Goal: Complete application form

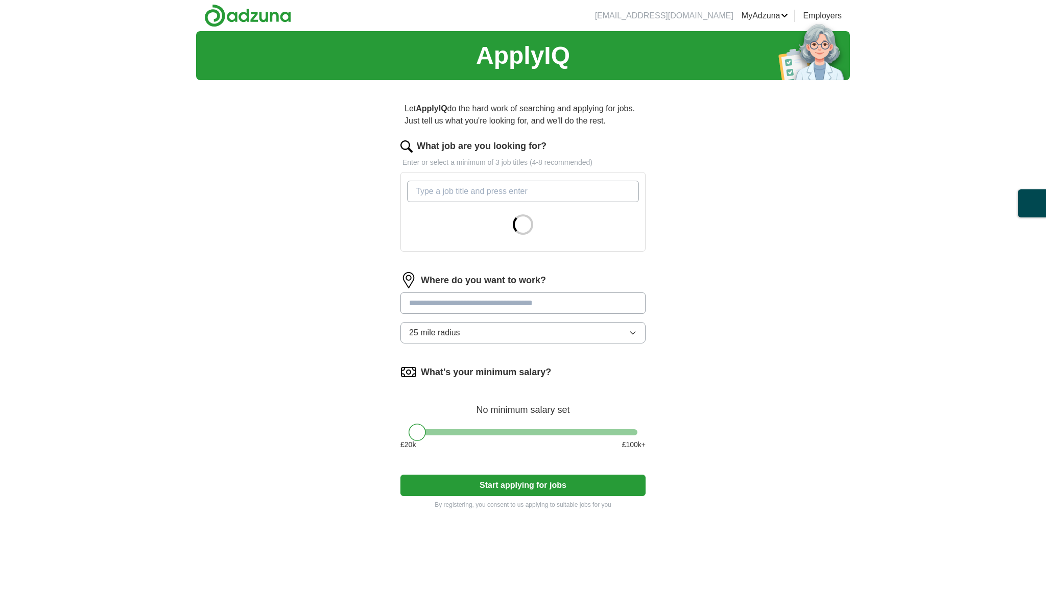
click at [504, 191] on input "What job are you looking for?" at bounding box center [523, 191] width 232 height 21
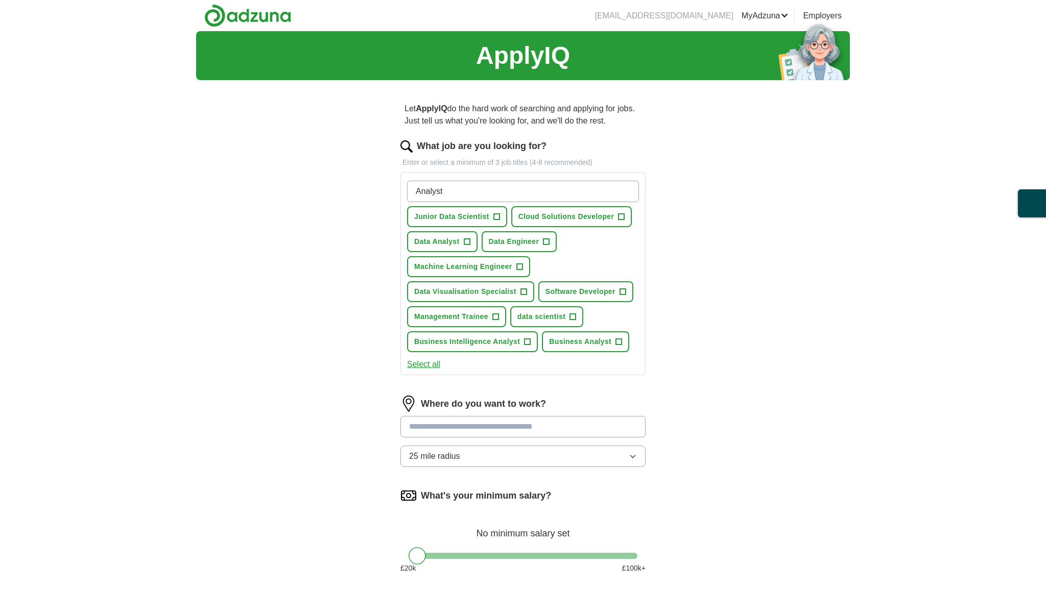
type input "Analyst"
click at [497, 218] on span "+" at bounding box center [496, 217] width 6 height 8
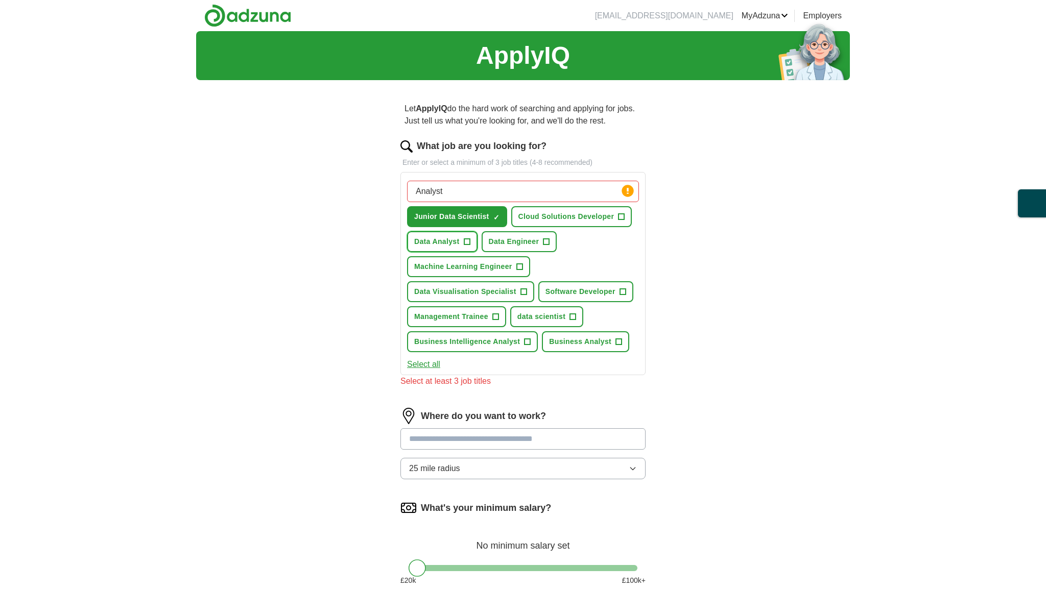
click at [467, 242] on span "+" at bounding box center [467, 242] width 6 height 8
click at [546, 240] on span "+" at bounding box center [546, 242] width 6 height 8
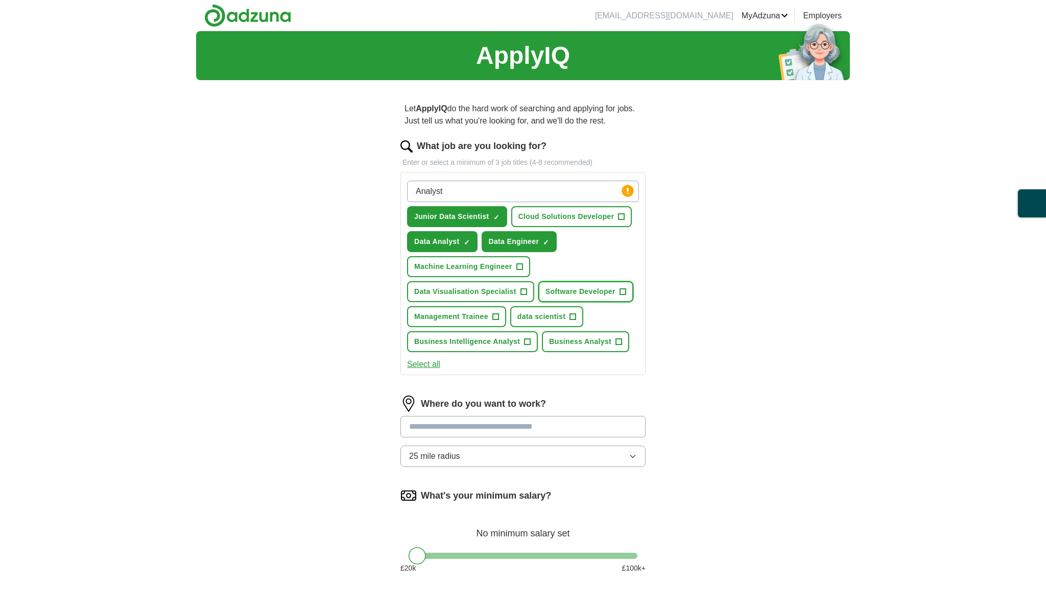
click at [559, 289] on span "Software Developer" at bounding box center [581, 292] width 70 height 11
click at [559, 309] on button "data scientist +" at bounding box center [546, 316] width 73 height 21
click at [572, 343] on span "Business Analyst" at bounding box center [580, 342] width 62 height 11
click at [481, 335] on button "Business Intelligence Analyst +" at bounding box center [472, 341] width 131 height 21
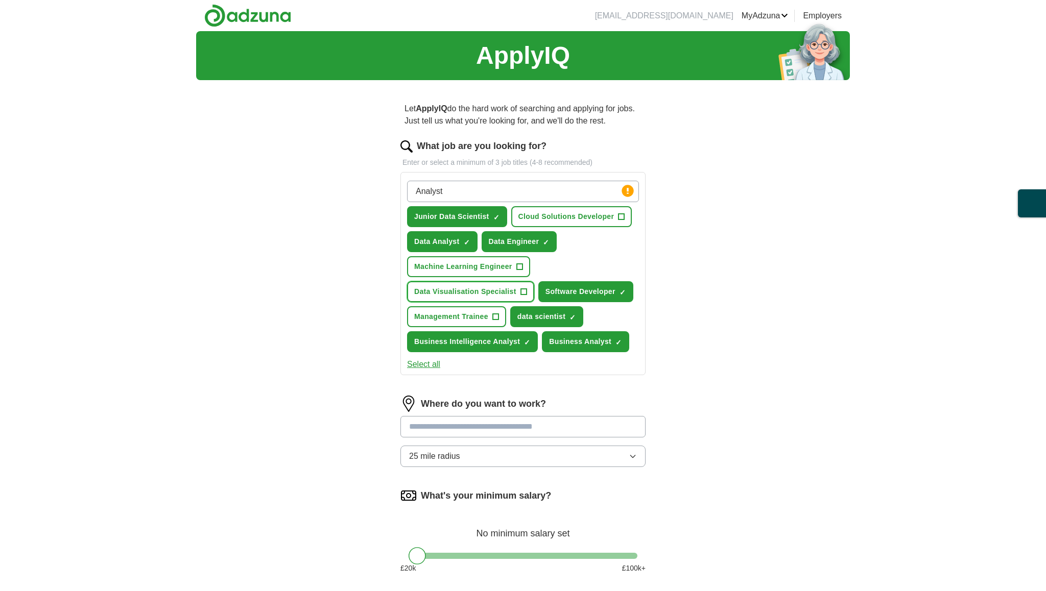
click at [494, 292] on span "Data Visualisation Specialist" at bounding box center [465, 292] width 102 height 11
click at [479, 187] on input "Analyst" at bounding box center [523, 191] width 232 height 21
type input "associate"
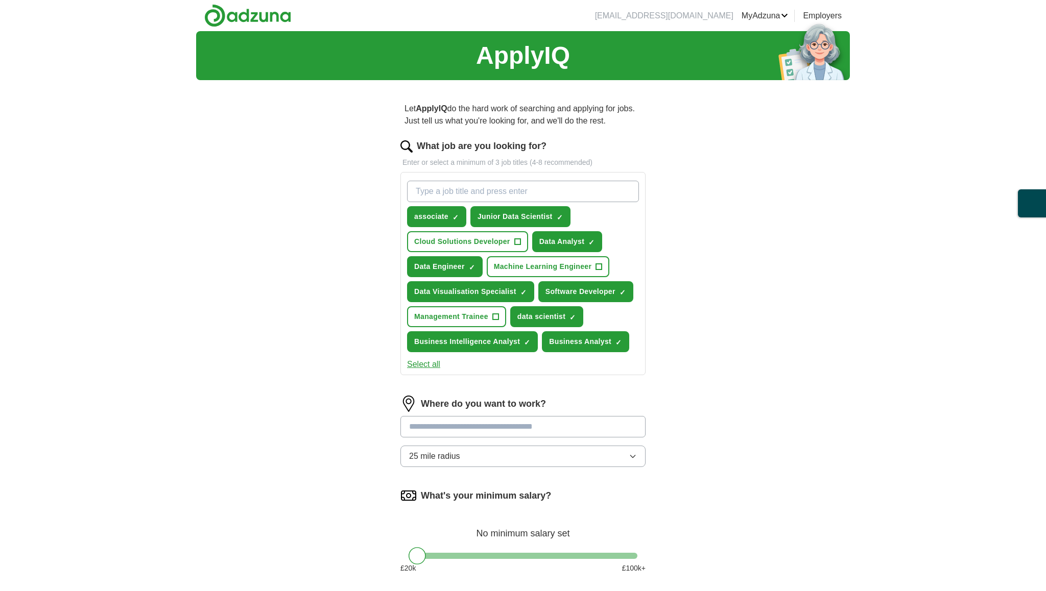
click at [703, 211] on div "ApplyIQ Let ApplyIQ do the hard work of searching and applying for jobs. Just t…" at bounding box center [523, 339] width 654 height 617
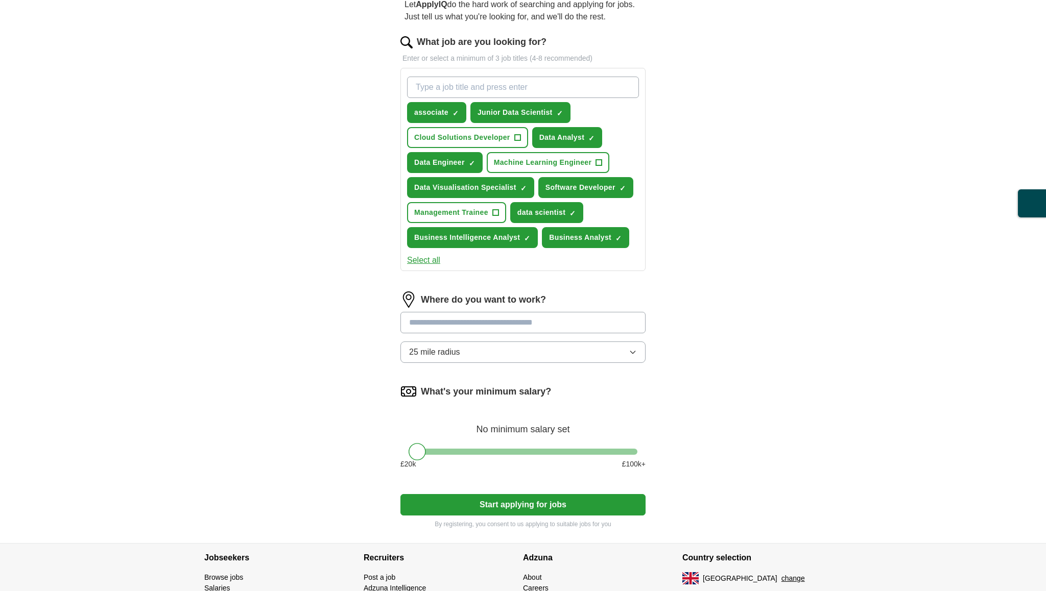
scroll to position [117, 0]
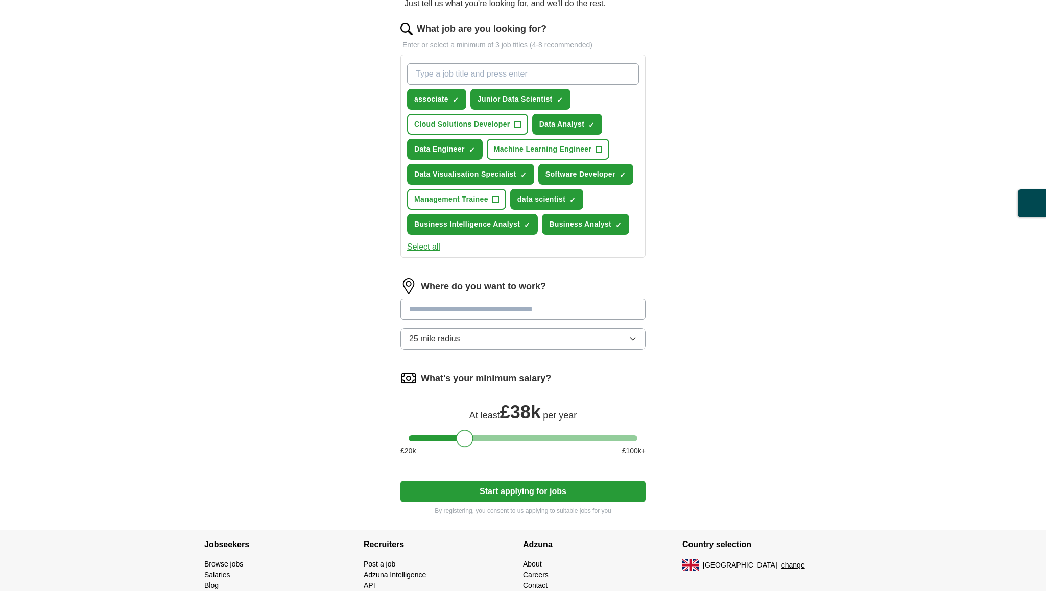
drag, startPoint x: 417, startPoint y: 437, endPoint x: 465, endPoint y: 433, distance: 48.7
click at [465, 433] on div at bounding box center [464, 438] width 17 height 17
click at [504, 337] on button "25 mile radius" at bounding box center [522, 338] width 245 height 21
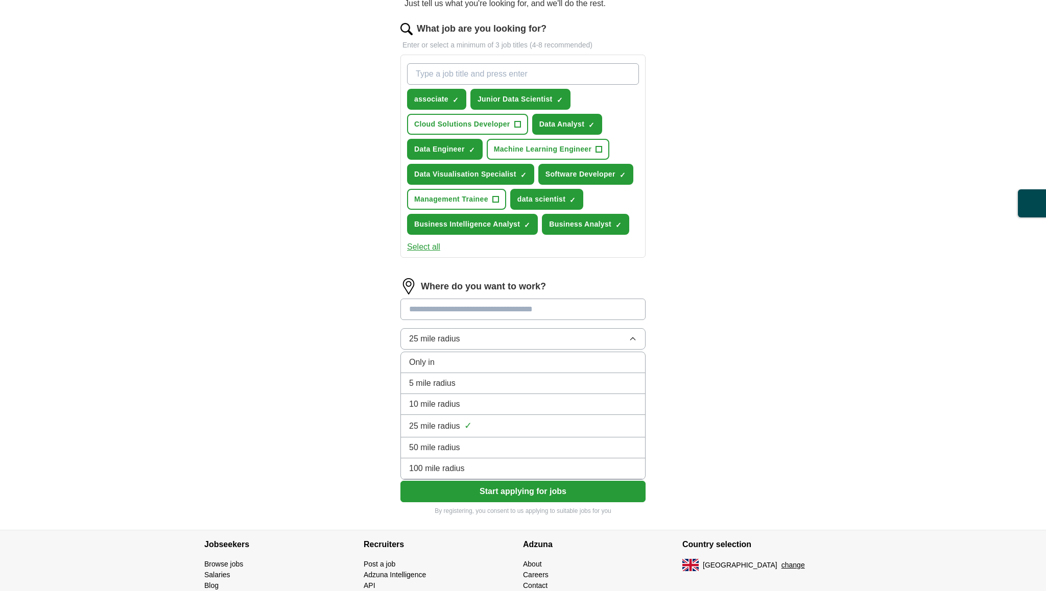
click at [762, 409] on div "ApplyIQ Let ApplyIQ do the hard work of searching and applying for jobs. Just t…" at bounding box center [523, 222] width 654 height 617
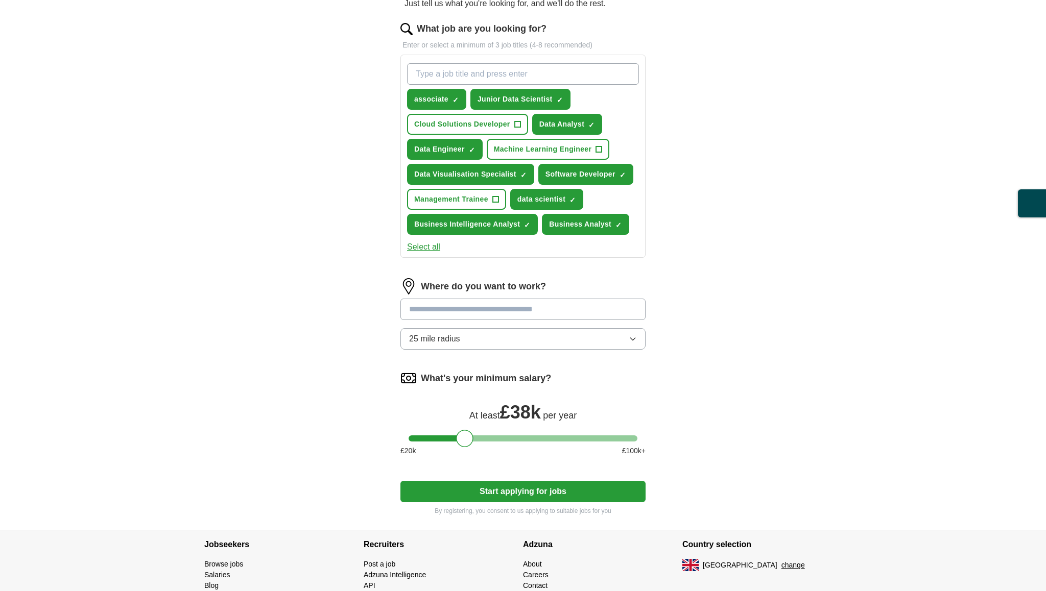
click at [558, 489] on button "Start applying for jobs" at bounding box center [522, 491] width 245 height 21
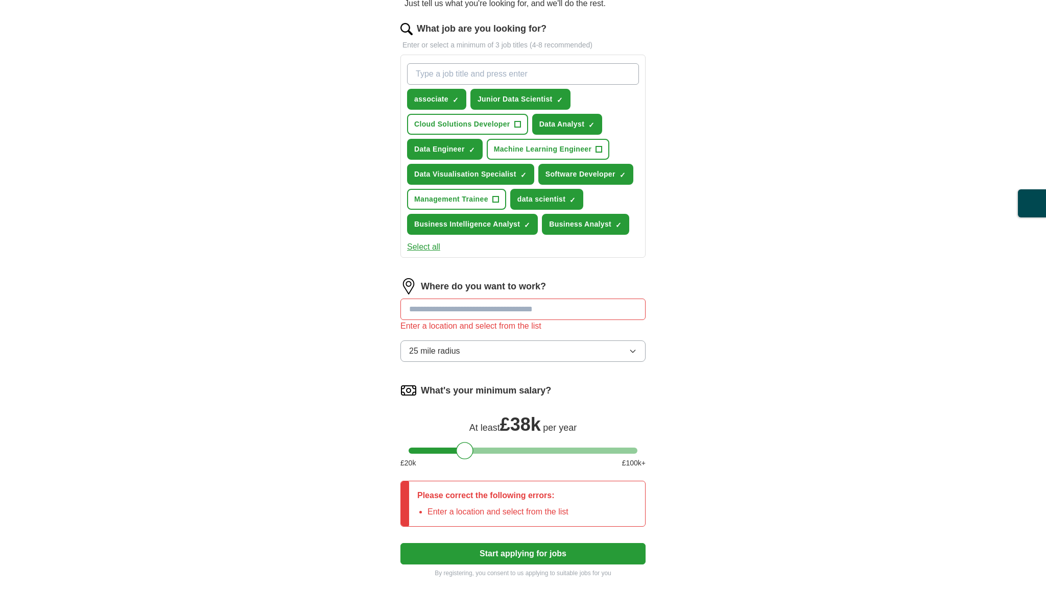
click at [523, 310] on input at bounding box center [522, 309] width 245 height 21
type input "*"
type input "*******"
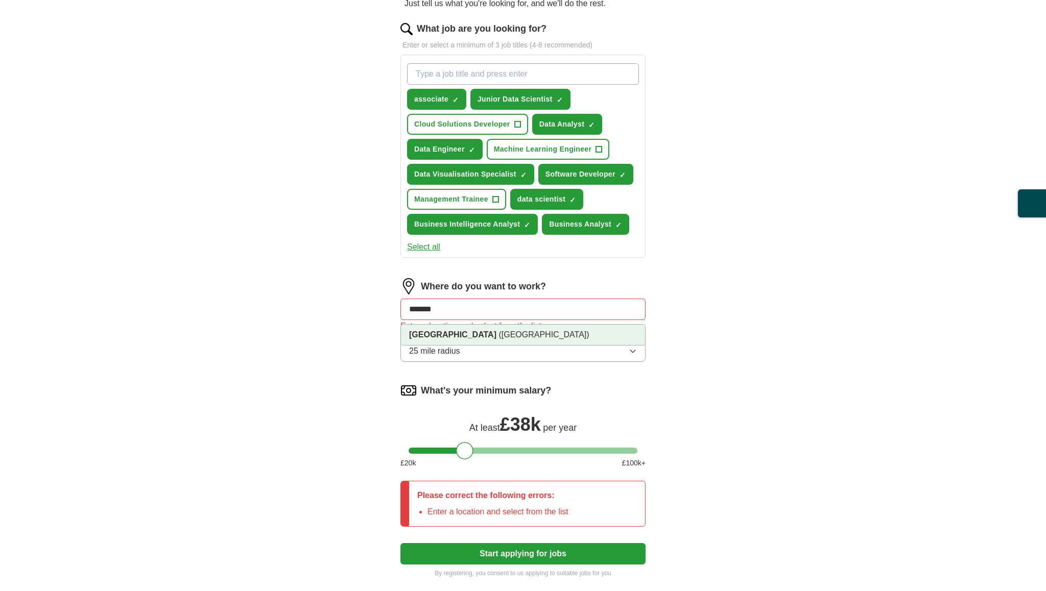
click at [508, 331] on span "([GEOGRAPHIC_DATA])" at bounding box center [544, 334] width 90 height 9
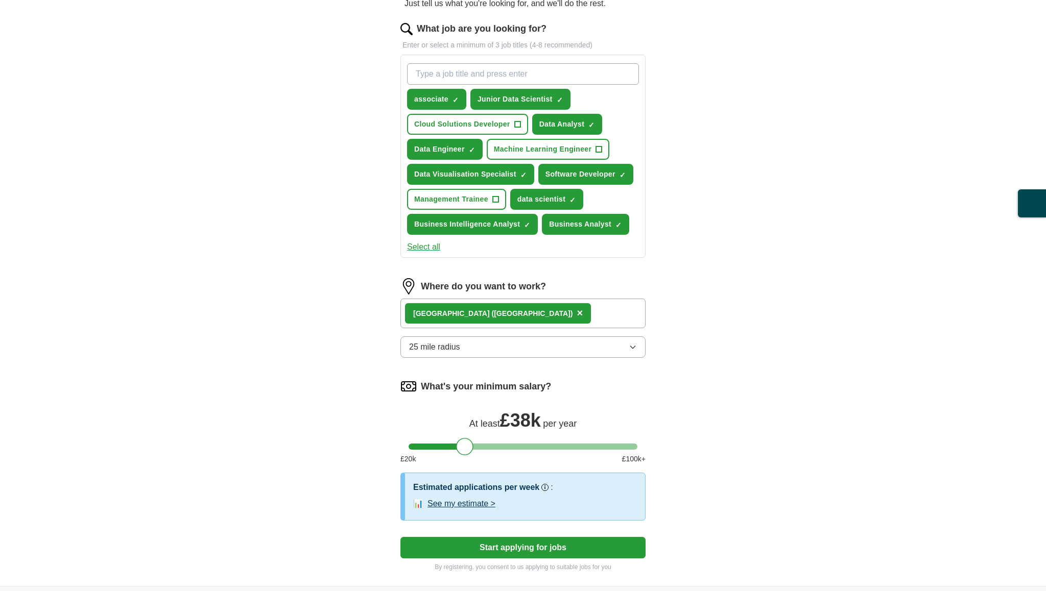
scroll to position [226, 0]
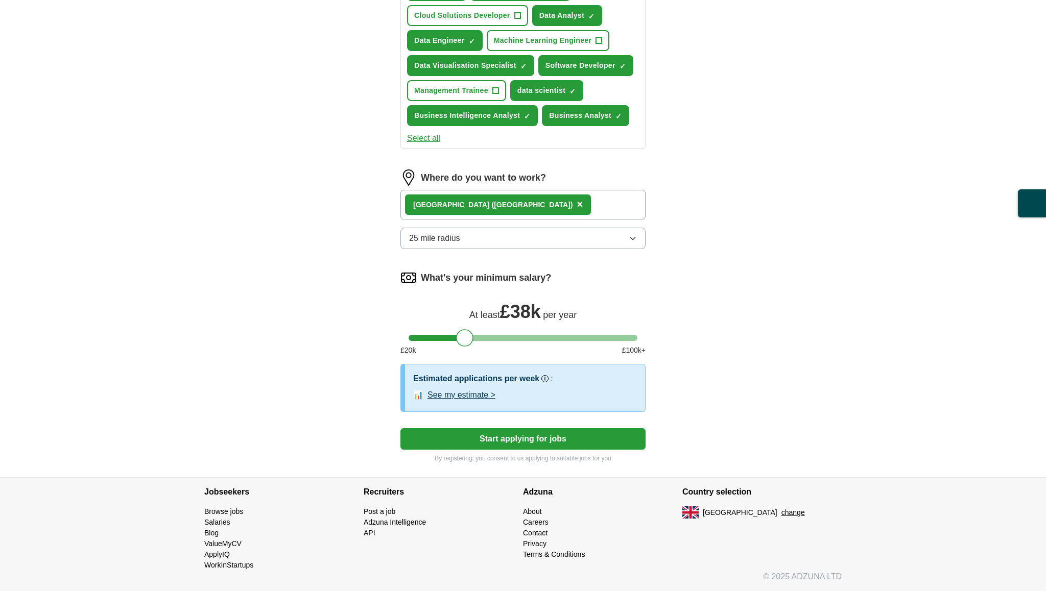
click at [551, 439] on button "Start applying for jobs" at bounding box center [522, 439] width 245 height 21
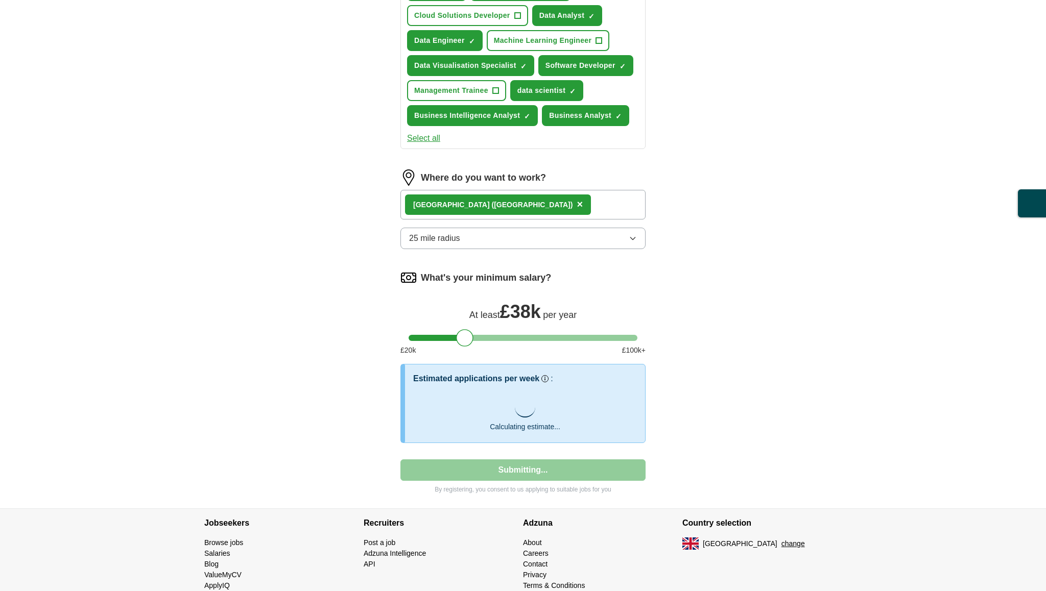
select select "**"
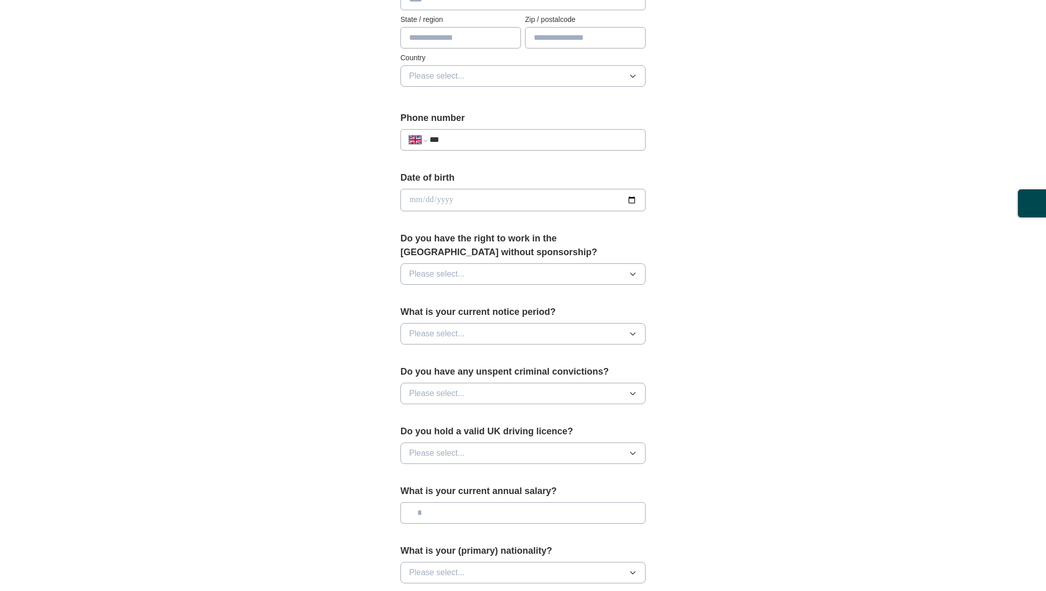
scroll to position [310, 0]
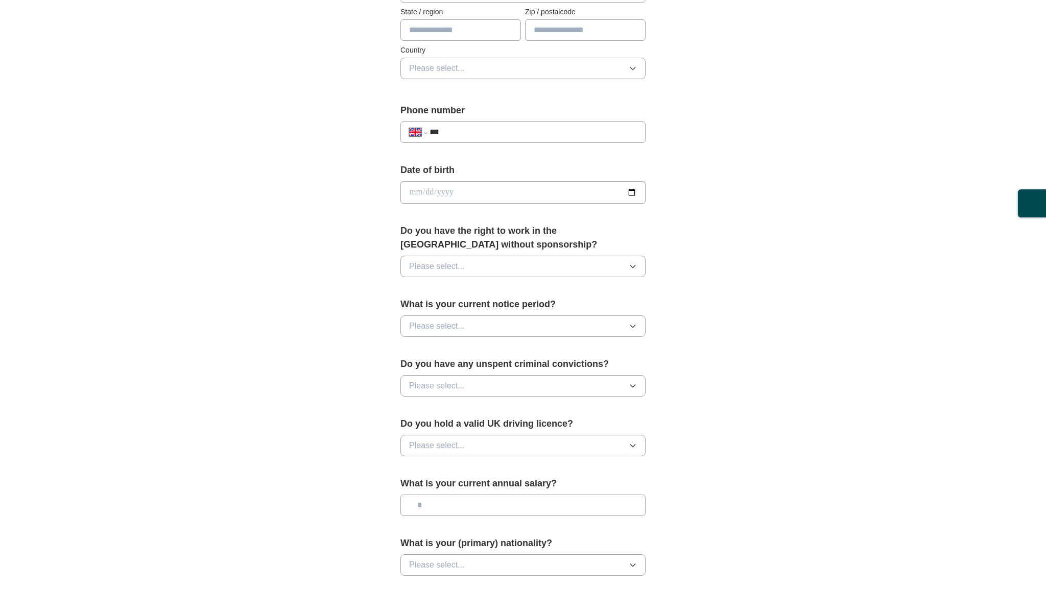
click at [477, 129] on input "***" at bounding box center [533, 132] width 207 height 12
type input "**********"
click at [409, 189] on input "date" at bounding box center [522, 192] width 245 height 22
type input "**********"
click at [467, 262] on button "Please select..." at bounding box center [522, 266] width 245 height 21
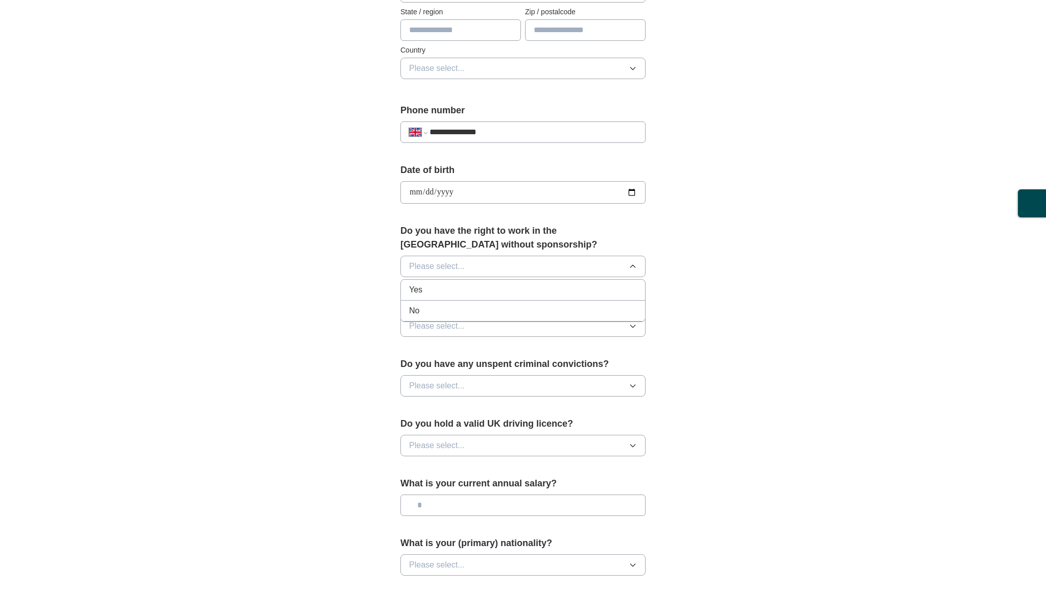
click at [460, 293] on div "Yes" at bounding box center [523, 290] width 228 height 12
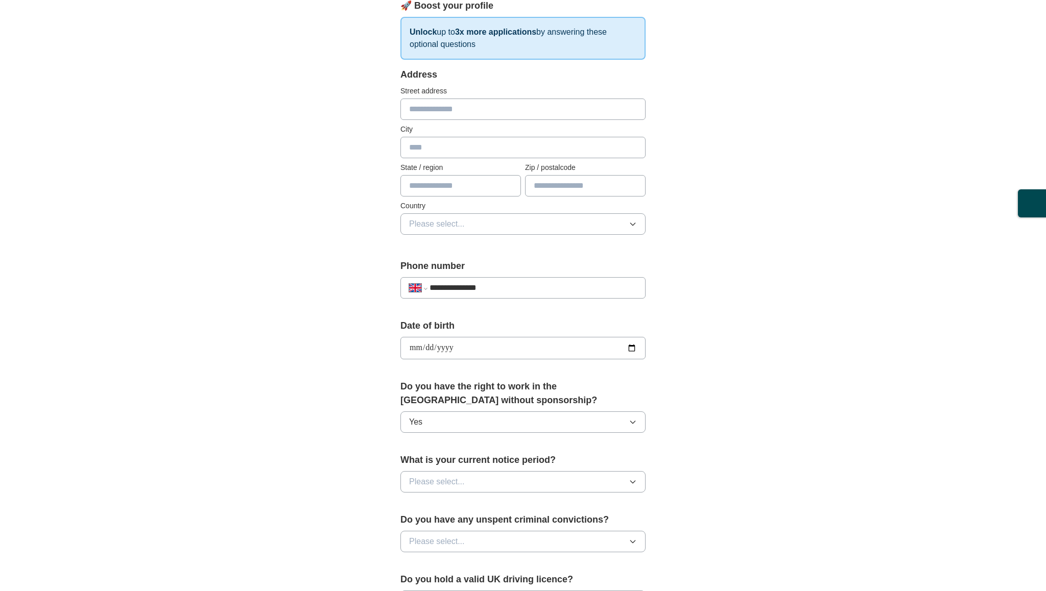
scroll to position [152, 0]
click at [491, 224] on button "Please select..." at bounding box center [522, 226] width 245 height 21
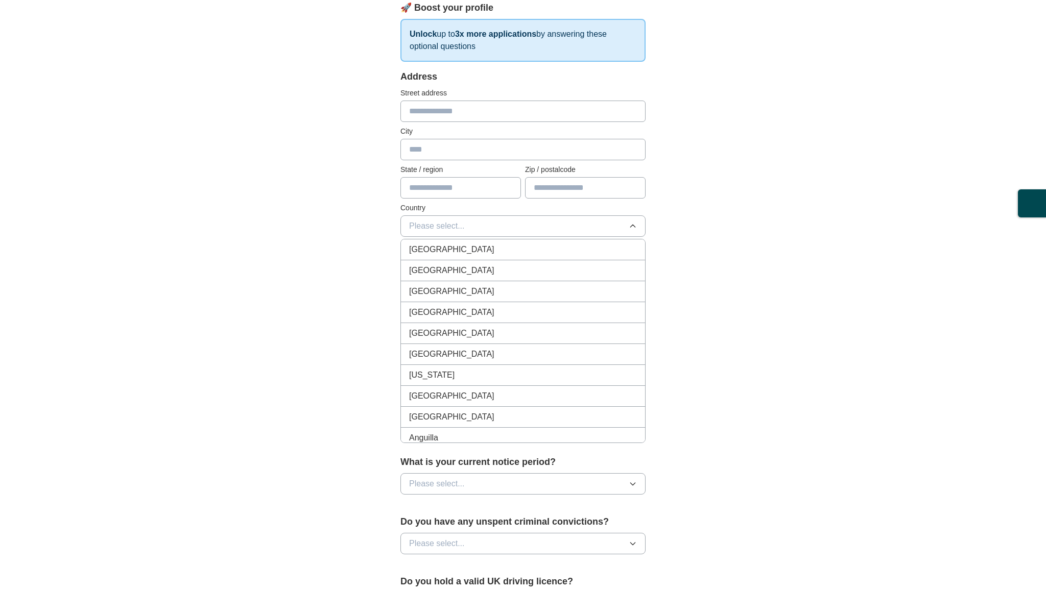
click at [477, 249] on div "[GEOGRAPHIC_DATA]" at bounding box center [523, 250] width 228 height 12
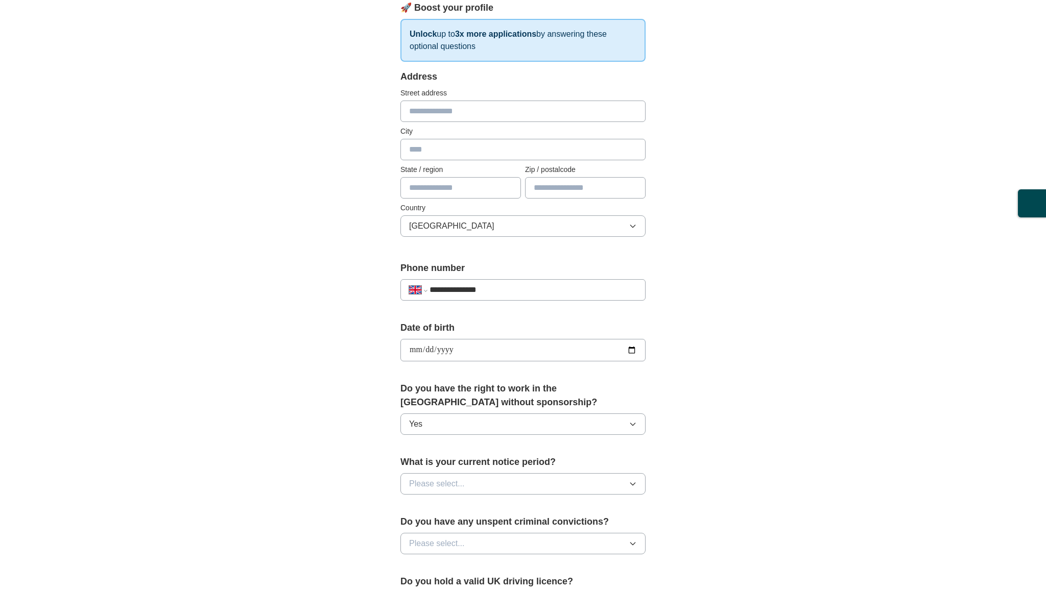
click at [471, 188] on input "text" at bounding box center [460, 187] width 121 height 21
type input "******"
click at [565, 186] on input "text" at bounding box center [585, 187] width 121 height 21
type input "*****"
click at [460, 107] on input "text" at bounding box center [522, 111] width 245 height 21
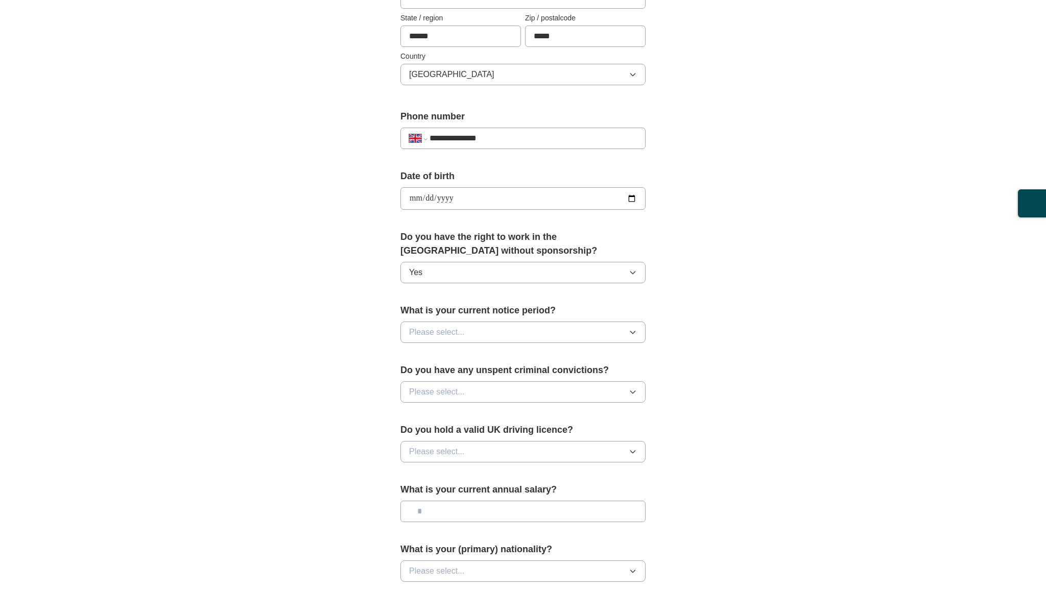
scroll to position [306, 0]
type input "**********"
click at [488, 342] on div "What is your current notice period? Please select..." at bounding box center [522, 326] width 245 height 48
click at [491, 338] on button "Please select..." at bounding box center [522, 330] width 245 height 21
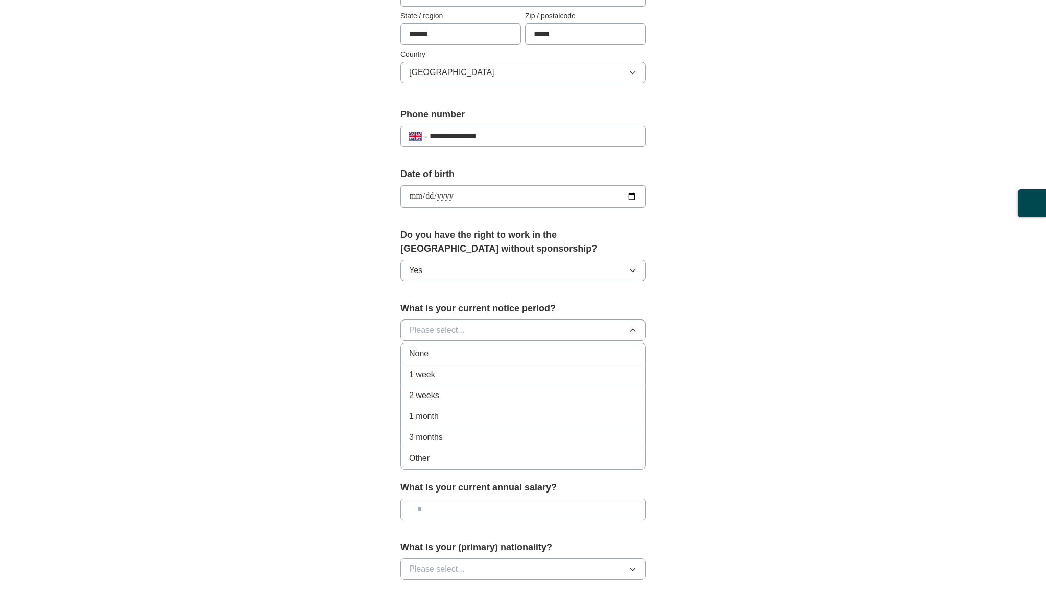
click at [479, 359] on div "None" at bounding box center [523, 354] width 228 height 12
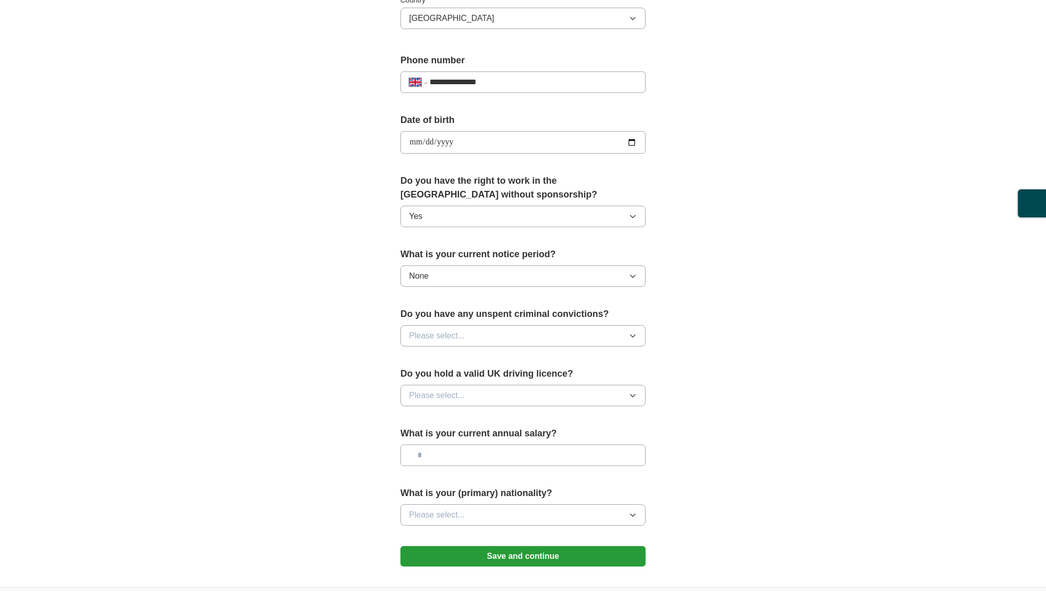
scroll to position [363, 0]
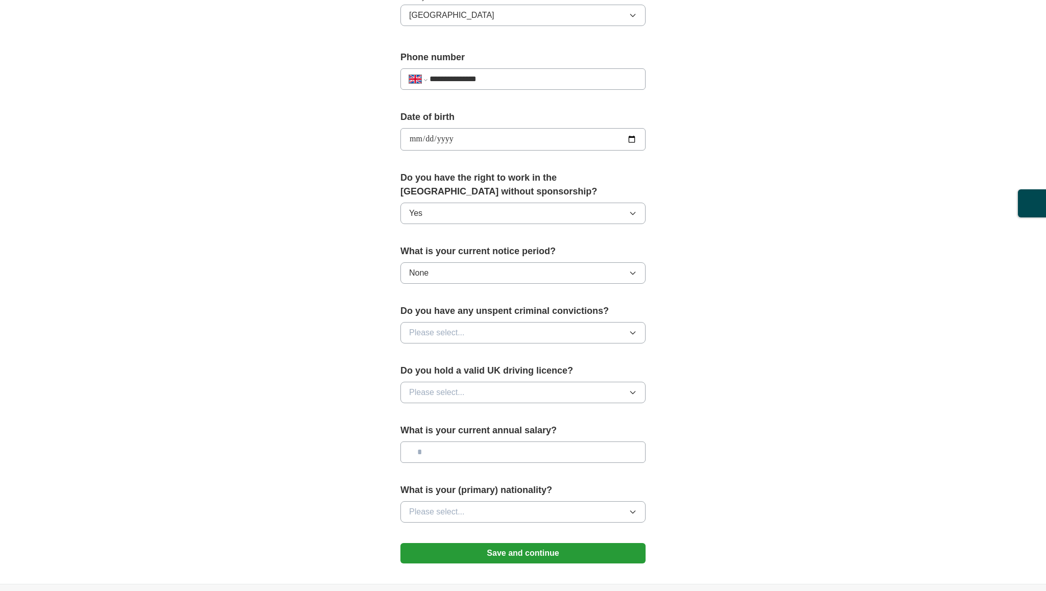
click at [594, 330] on button "Please select..." at bounding box center [522, 332] width 245 height 21
click at [548, 375] on div "No" at bounding box center [523, 377] width 228 height 12
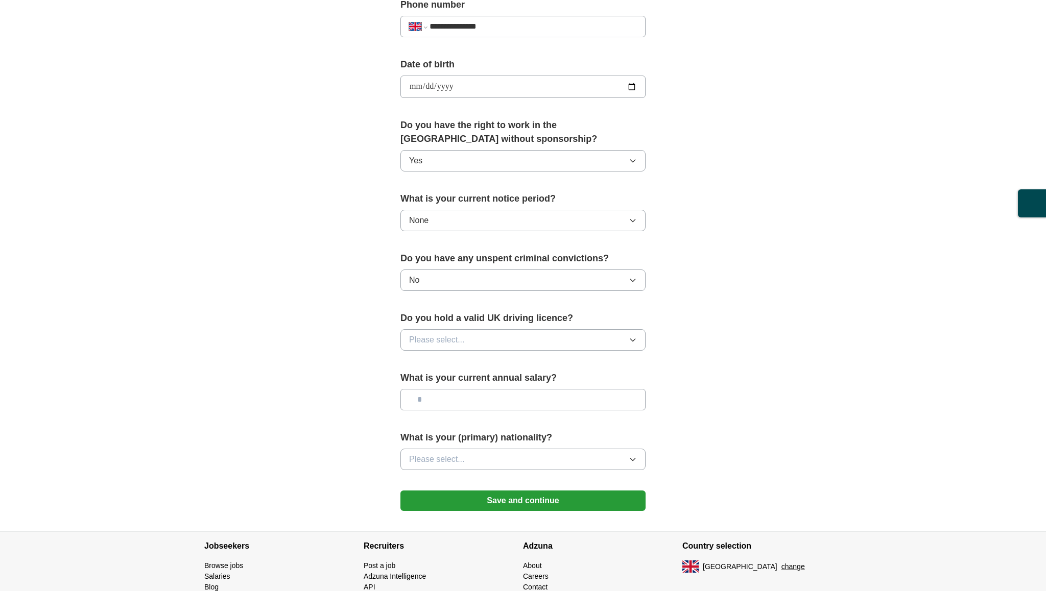
scroll to position [418, 0]
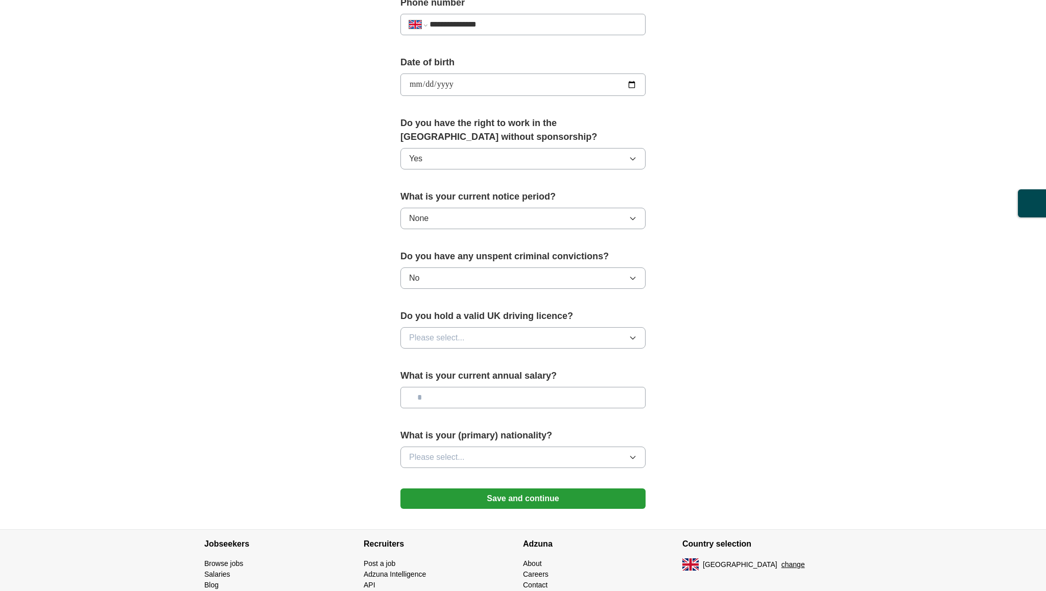
click at [592, 335] on button "Please select..." at bounding box center [522, 337] width 245 height 21
click at [551, 378] on div "No" at bounding box center [523, 382] width 228 height 12
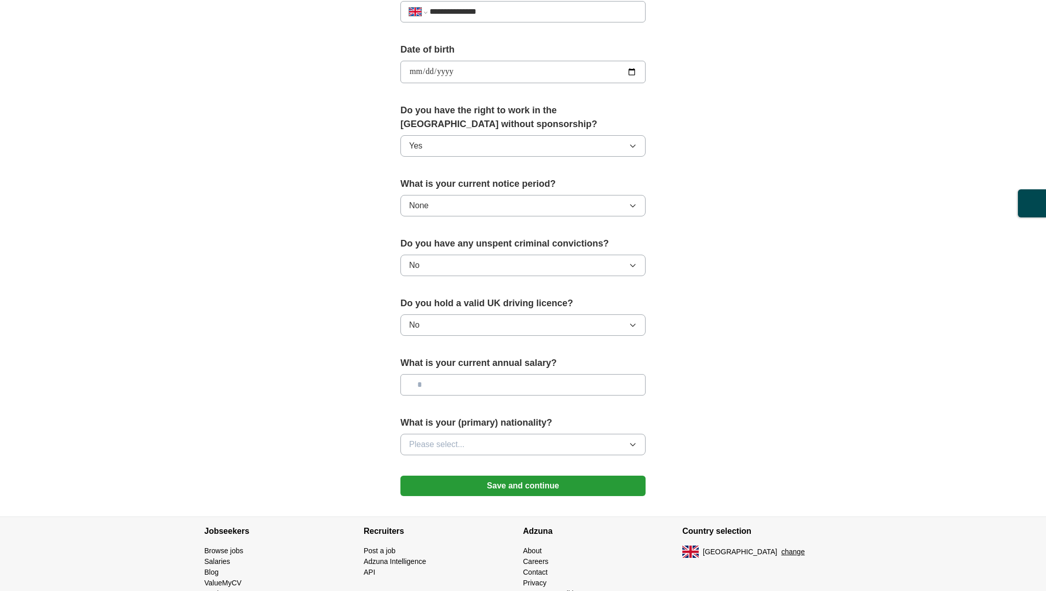
scroll to position [432, 0]
click at [556, 387] on input "text" at bounding box center [522, 383] width 245 height 21
type input "**"
click at [537, 447] on button "Please select..." at bounding box center [522, 443] width 245 height 21
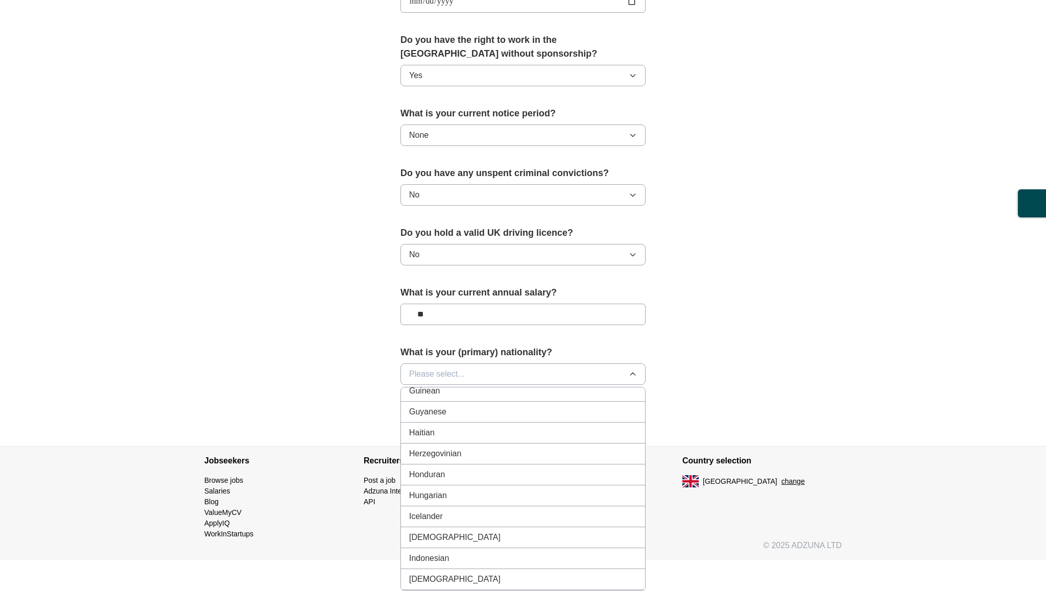
scroll to position [1544, 0]
click at [465, 529] on div "[DEMOGRAPHIC_DATA]" at bounding box center [523, 530] width 228 height 12
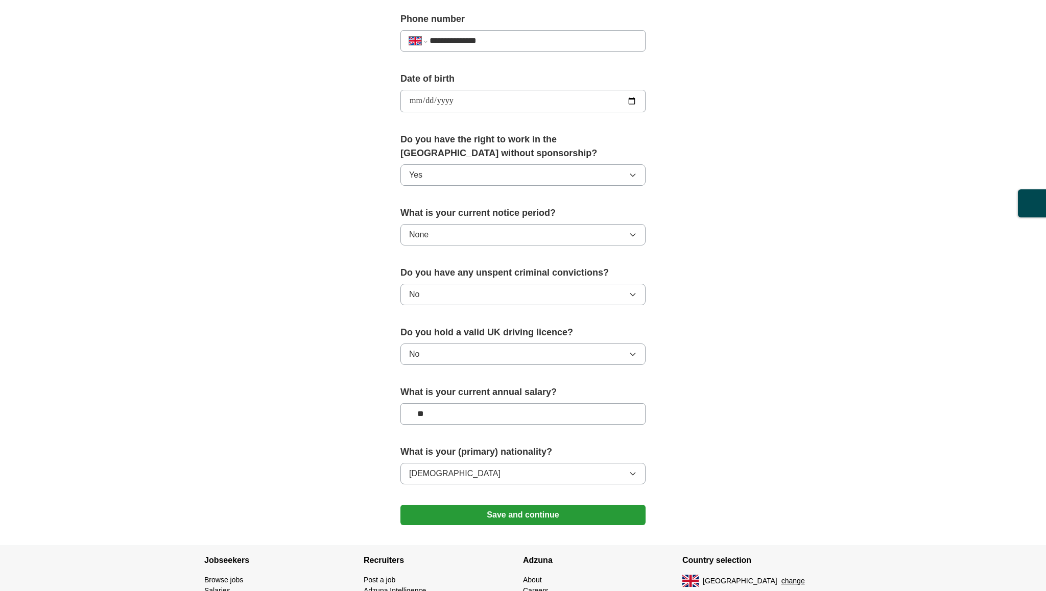
scroll to position [470, 0]
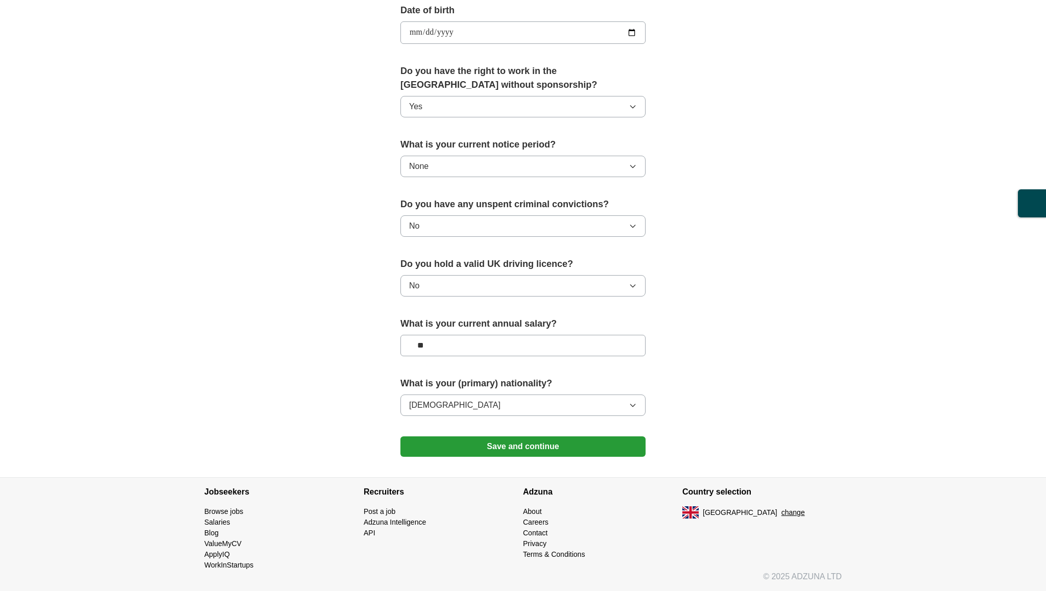
click at [550, 447] on button "Save and continue" at bounding box center [522, 447] width 245 height 20
